Goal: Information Seeking & Learning: Learn about a topic

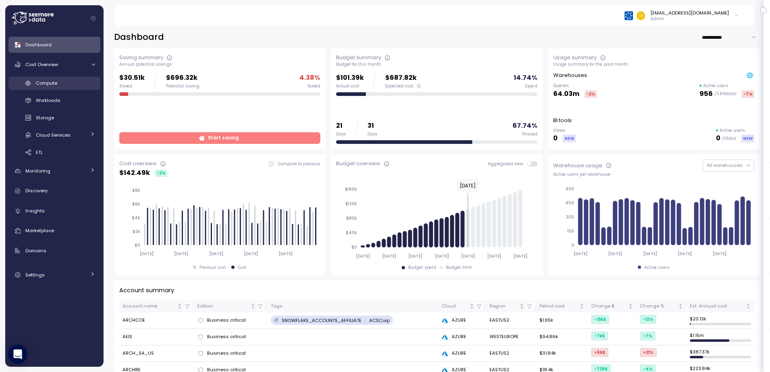
click at [47, 83] on span "Compute" at bounding box center [46, 83] width 21 height 6
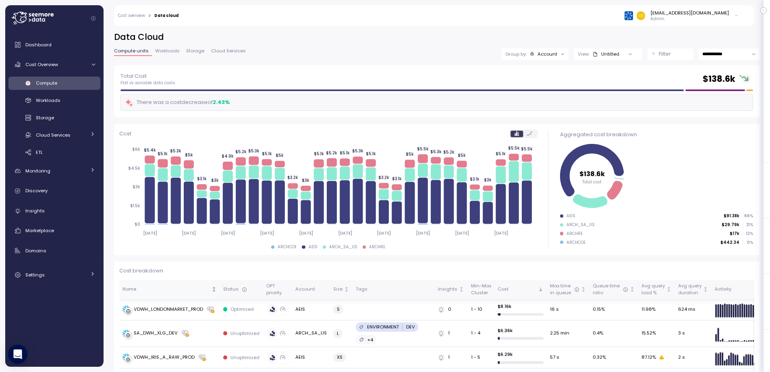
click at [211, 289] on icon "Not sorted" at bounding box center [214, 289] width 6 height 6
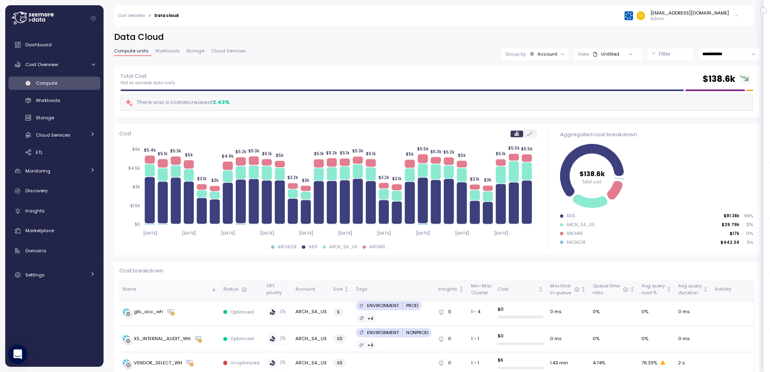
click at [659, 56] on p "Filter" at bounding box center [665, 54] width 12 height 8
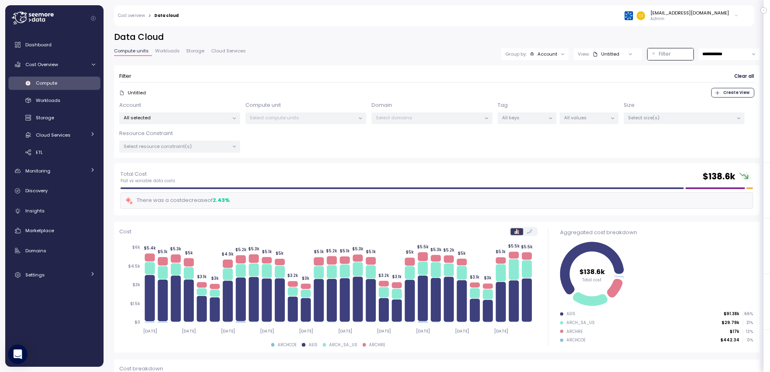
click at [235, 118] on icon at bounding box center [234, 118] width 5 height 5
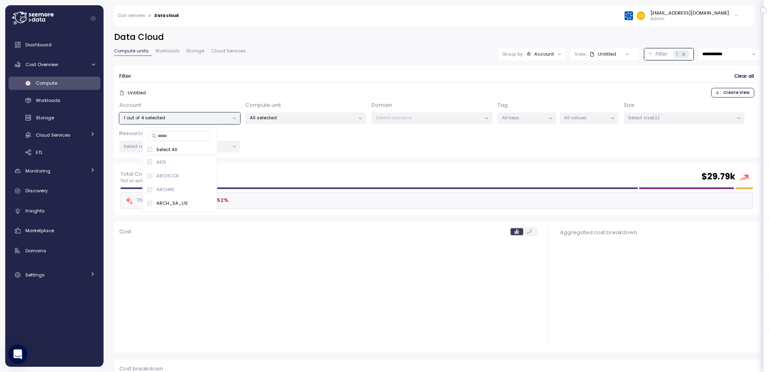
click at [279, 160] on div "Filter Clear all Untitled Create View Account 1 out of 4 selected Compute unit …" at bounding box center [436, 114] width 645 height 98
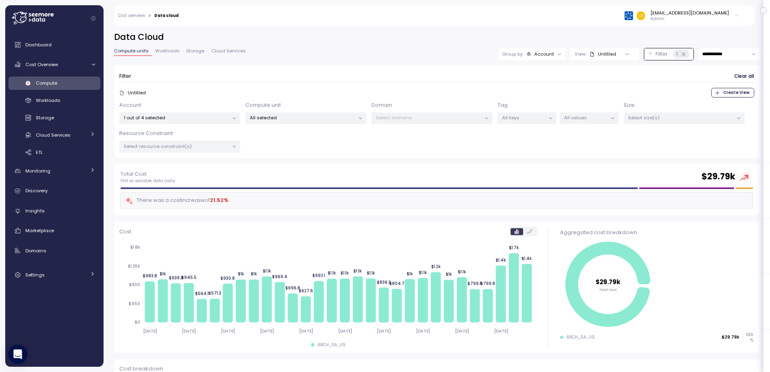
click at [234, 145] on icon at bounding box center [234, 146] width 5 height 5
click at [320, 147] on div "Account 1 out of 4 selected Compute unit All selected Domain Select domains Tag…" at bounding box center [436, 127] width 635 height 52
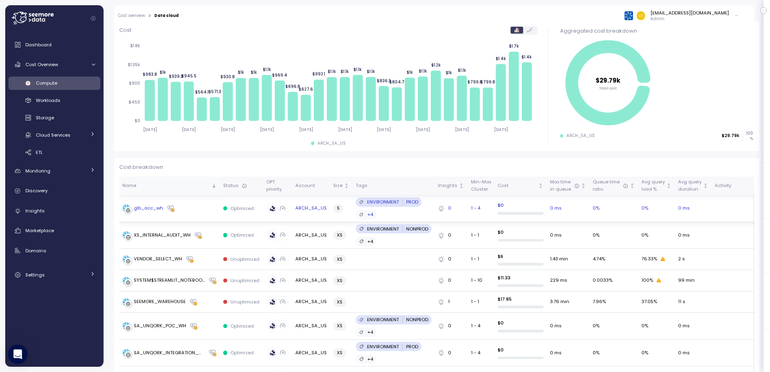
scroll to position [242, 0]
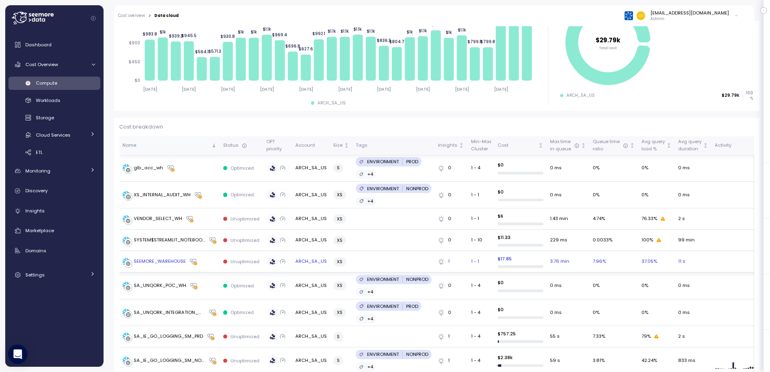
click at [152, 258] on div "SEEMORE_WAREHOUSE" at bounding box center [160, 261] width 52 height 7
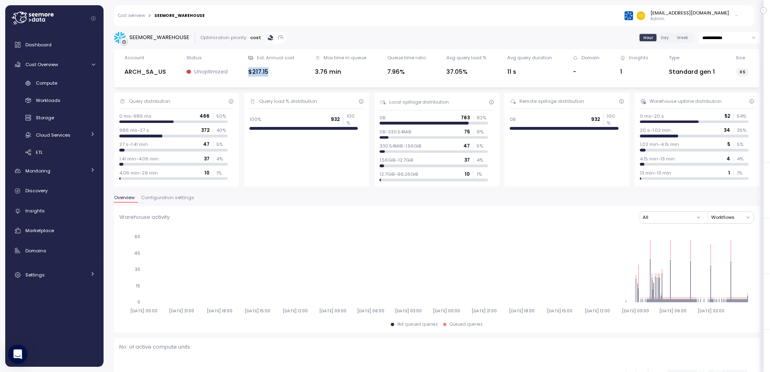
drag, startPoint x: 249, startPoint y: 72, endPoint x: 274, endPoint y: 73, distance: 25.4
click at [274, 73] on div "$217.15" at bounding box center [271, 71] width 46 height 9
click at [279, 77] on div "$217.15" at bounding box center [271, 71] width 46 height 11
click at [278, 35] on icon at bounding box center [280, 37] width 5 height 5
click at [268, 37] on icon at bounding box center [270, 37] width 5 height 5
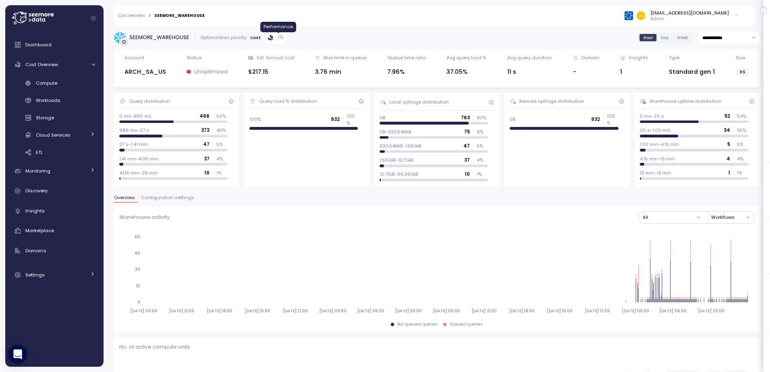
click at [278, 39] on icon at bounding box center [280, 37] width 5 height 5
click at [269, 37] on icon at bounding box center [270, 36] width 2 height 2
click at [278, 37] on icon at bounding box center [280, 37] width 5 height 5
click at [268, 37] on icon at bounding box center [270, 37] width 5 height 5
click at [278, 37] on icon at bounding box center [280, 37] width 5 height 4
